Goal: Find contact information: Find contact information

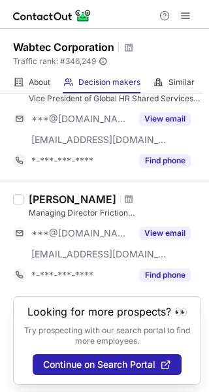
scroll to position [1042, 0]
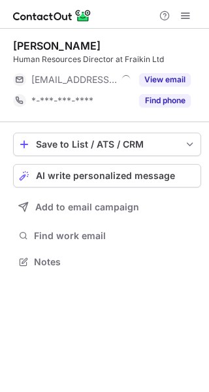
scroll to position [6, 7]
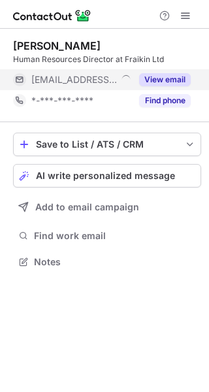
click at [175, 80] on button "View email" at bounding box center [165, 79] width 52 height 13
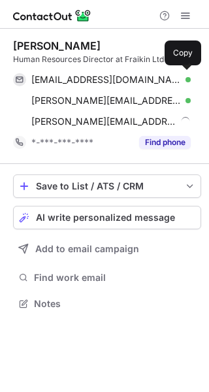
scroll to position [294, 209]
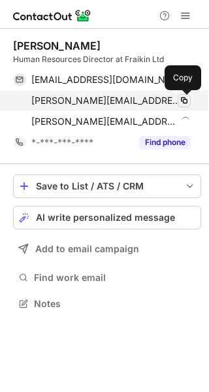
click at [184, 101] on span at bounding box center [184, 100] width 10 height 10
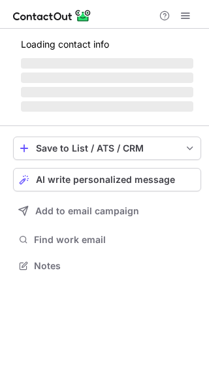
scroll to position [264, 209]
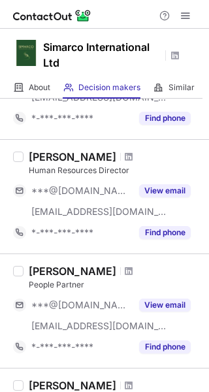
scroll to position [327, 0]
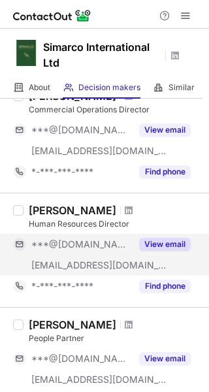
click at [154, 241] on button "View email" at bounding box center [165, 244] width 52 height 13
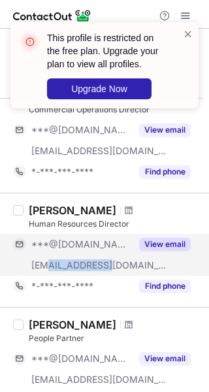
drag, startPoint x: 114, startPoint y: 267, endPoint x: 46, endPoint y: 265, distance: 68.0
click at [46, 265] on div "***@simarco.com" at bounding box center [81, 266] width 100 height 12
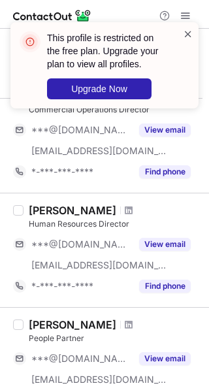
click at [186, 33] on span at bounding box center [188, 33] width 10 height 13
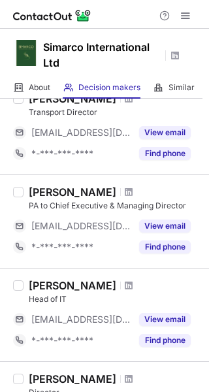
scroll to position [921, 0]
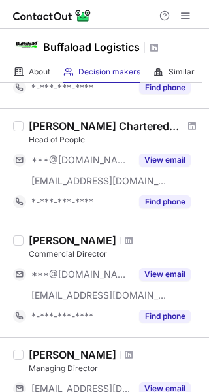
scroll to position [196, 0]
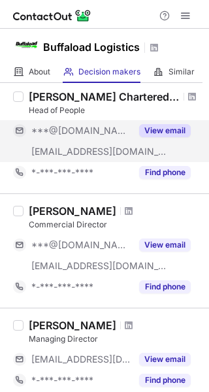
click at [163, 127] on button "View email" at bounding box center [165, 130] width 52 height 13
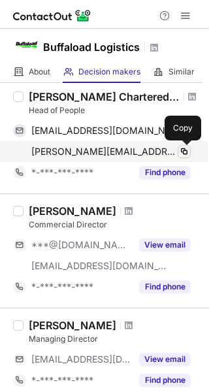
click at [186, 148] on span at bounding box center [184, 151] width 10 height 10
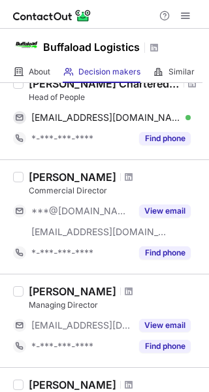
scroll to position [105, 0]
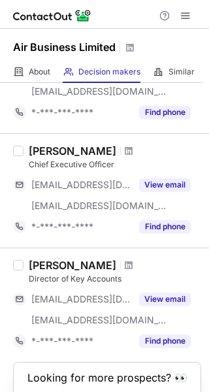
scroll to position [1031, 0]
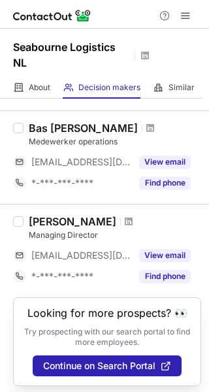
scroll to position [371, 0]
